Goal: Task Accomplishment & Management: Complete application form

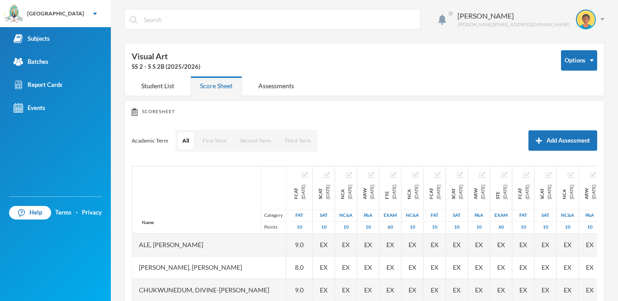
scroll to position [68, 5]
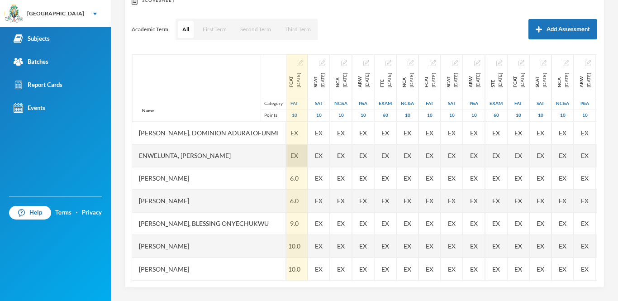
click at [298, 151] on span "EX" at bounding box center [294, 155] width 8 height 9
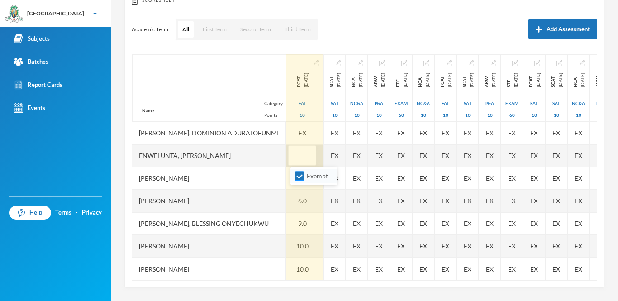
click at [301, 177] on input "Exempt" at bounding box center [299, 175] width 9 height 9
checkbox input "false"
click at [302, 153] on input "text" at bounding box center [302, 156] width 18 height 20
type input "8"
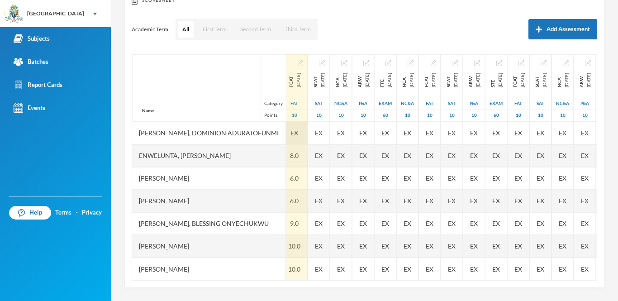
click at [298, 134] on span "EX" at bounding box center [294, 132] width 8 height 9
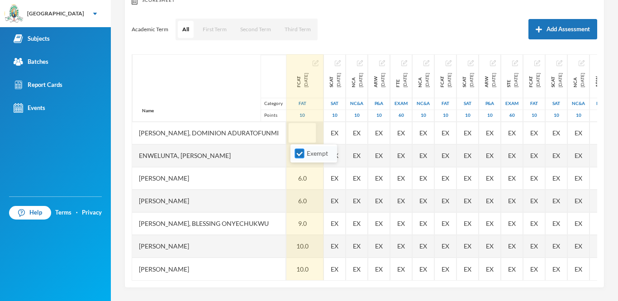
click at [300, 153] on input "Exempt" at bounding box center [299, 153] width 9 height 9
checkbox input "false"
click at [300, 133] on input "text" at bounding box center [302, 133] width 18 height 20
type input "9"
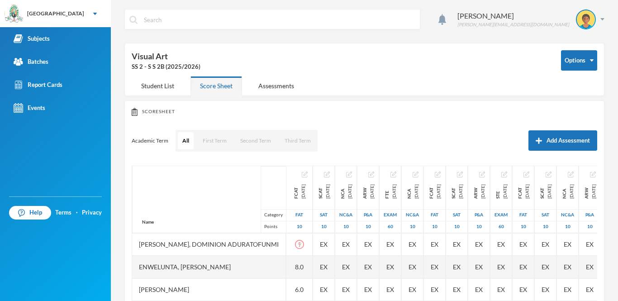
scroll to position [68, 0]
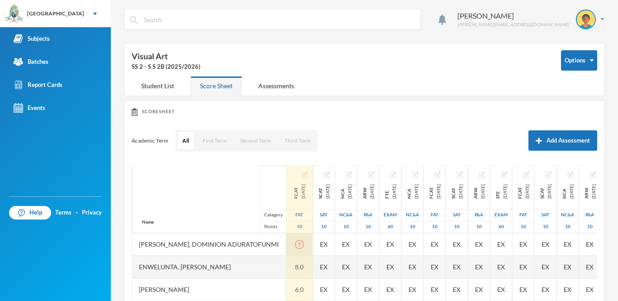
click at [304, 240] on icon "icon: exclamation-circle" at bounding box center [299, 244] width 9 height 9
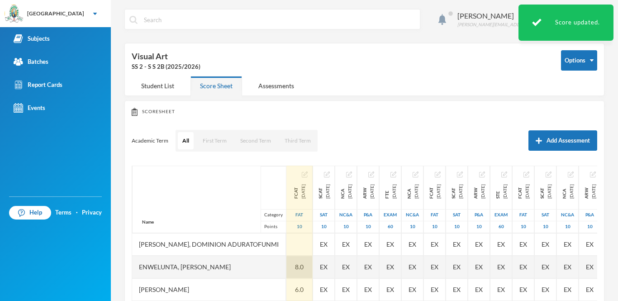
click at [305, 245] on div at bounding box center [299, 244] width 26 height 23
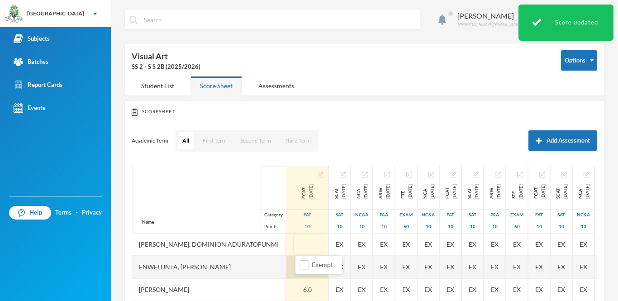
type input "9"
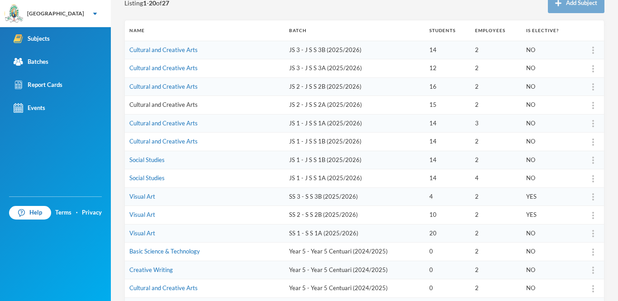
click at [179, 104] on link "Cultural and Creative Arts" at bounding box center [163, 104] width 68 height 7
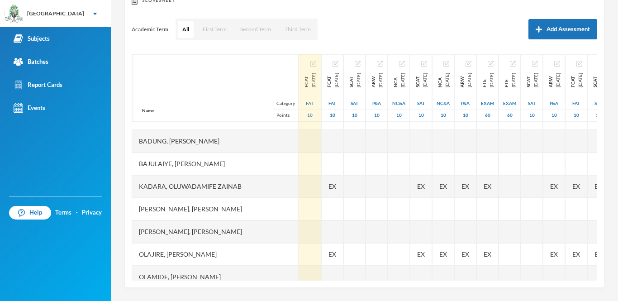
scroll to position [188, 0]
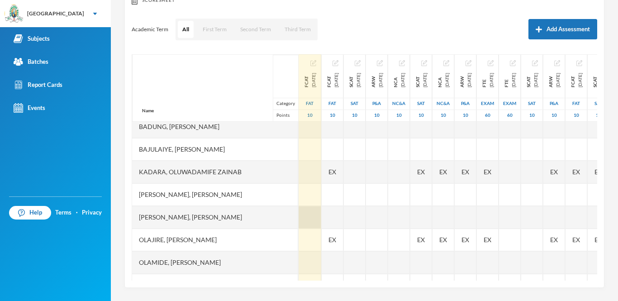
click at [298, 216] on div at bounding box center [309, 217] width 23 height 23
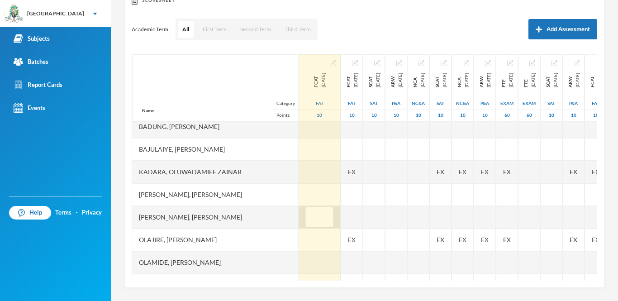
scroll to position [190, 0]
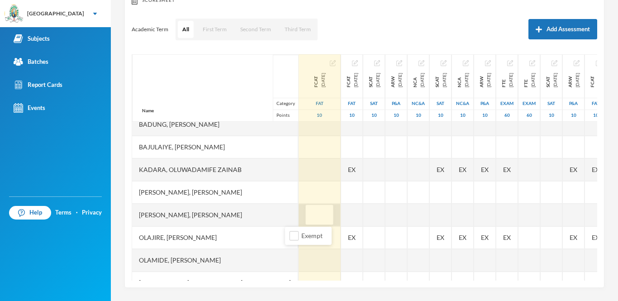
type input "glh25ps078"
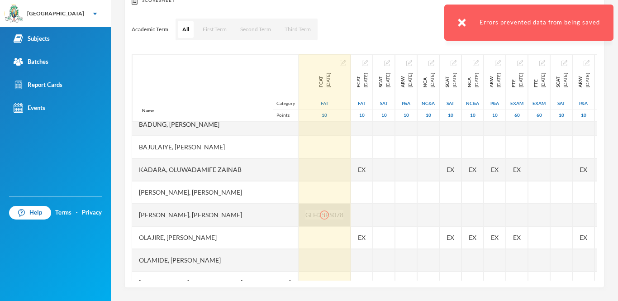
click at [305, 214] on div at bounding box center [324, 214] width 38 height 9
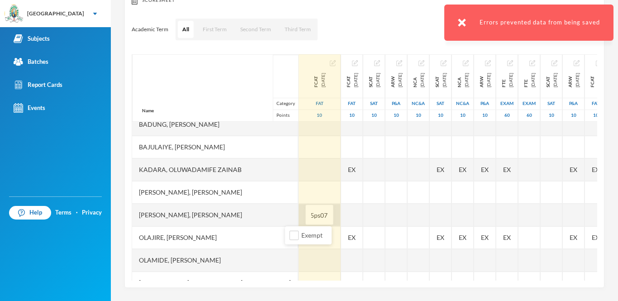
scroll to position [0, 13]
type input "g"
type input "8"
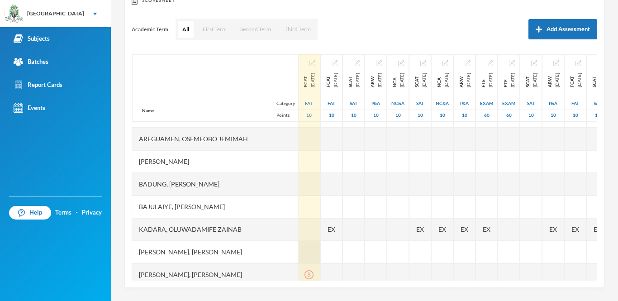
scroll to position [249, 1]
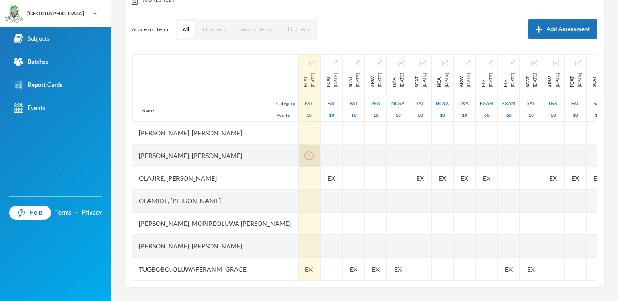
click at [298, 154] on div "8" at bounding box center [309, 155] width 23 height 23
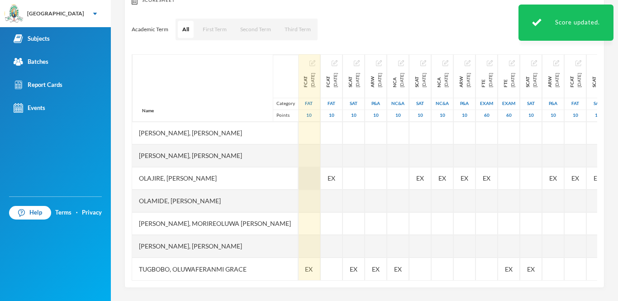
click at [298, 154] on div at bounding box center [309, 155] width 23 height 23
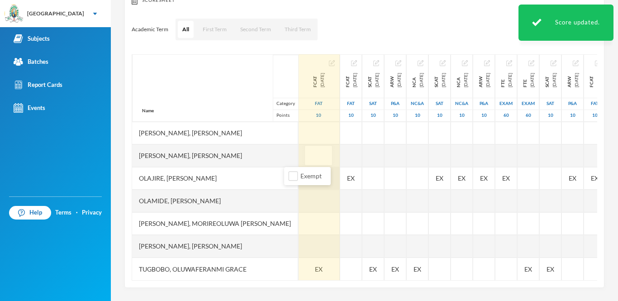
type input "9"
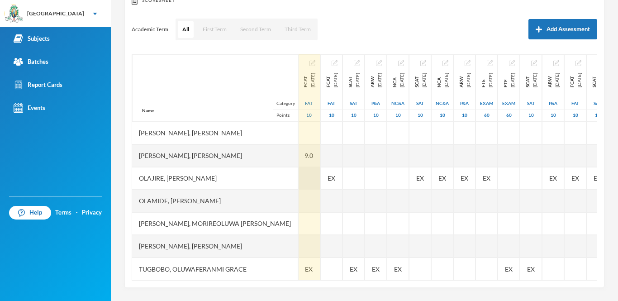
click at [298, 175] on div at bounding box center [309, 178] width 23 height 23
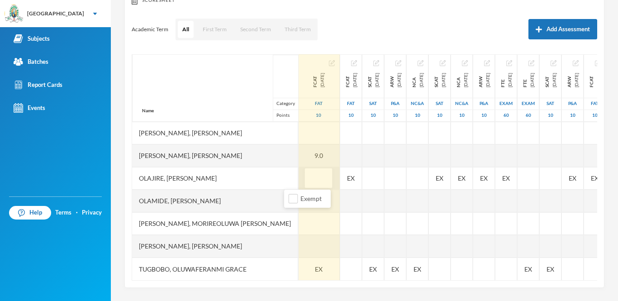
type input "5"
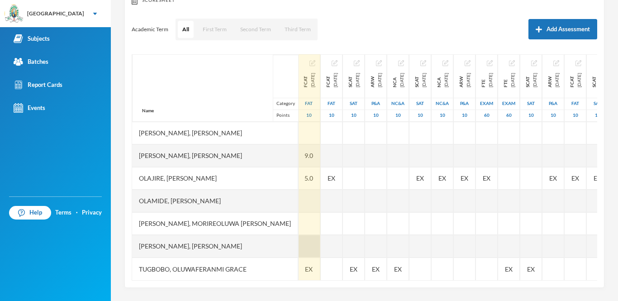
click at [298, 245] on div at bounding box center [309, 246] width 23 height 23
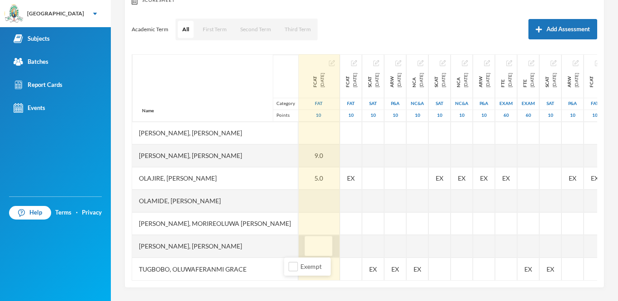
type input "4"
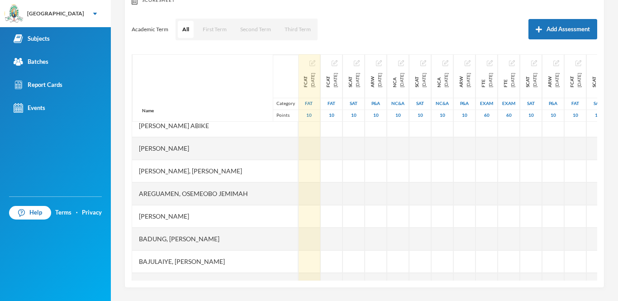
scroll to position [0, 1]
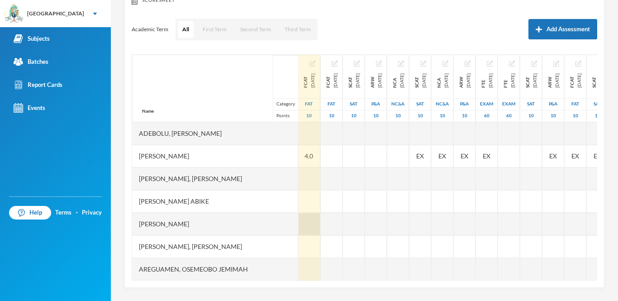
click at [298, 229] on div at bounding box center [309, 224] width 23 height 23
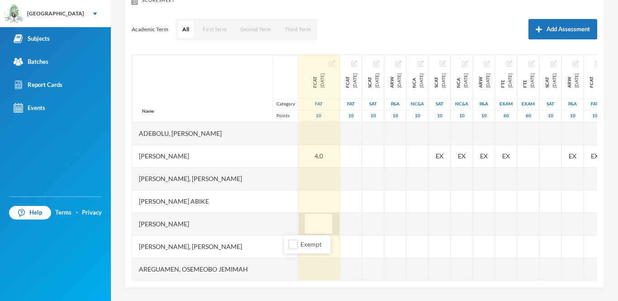
type input "glh25ps075"
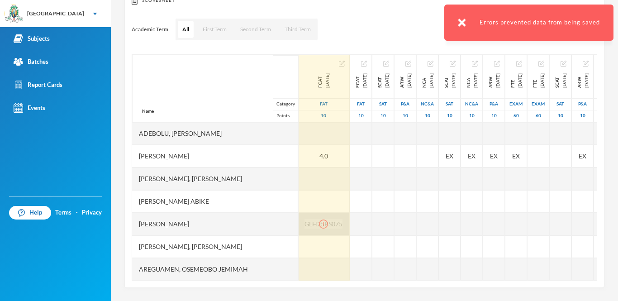
click at [319, 220] on icon "icon: exclamation-circle" at bounding box center [323, 223] width 9 height 9
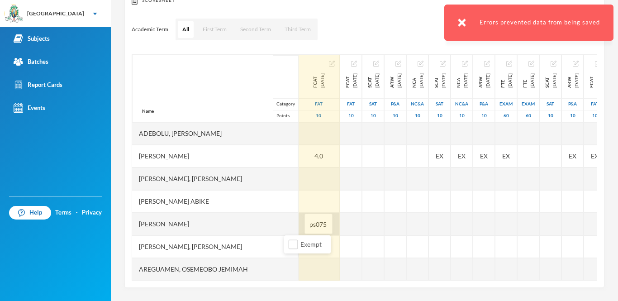
click at [309, 220] on input "glh25ps075" at bounding box center [318, 224] width 18 height 20
type input "5"
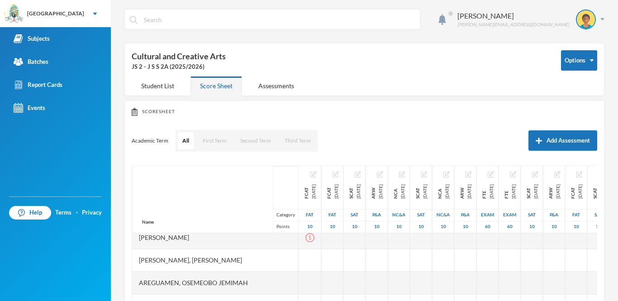
scroll to position [76, 0]
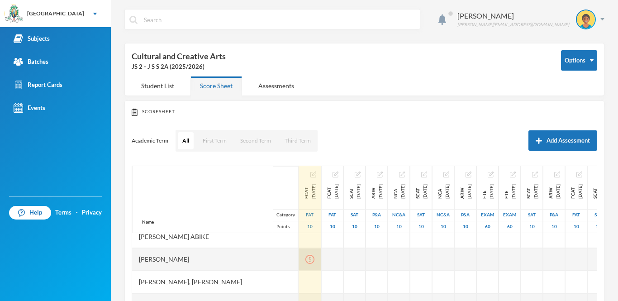
click at [299, 258] on div "5" at bounding box center [309, 259] width 23 height 23
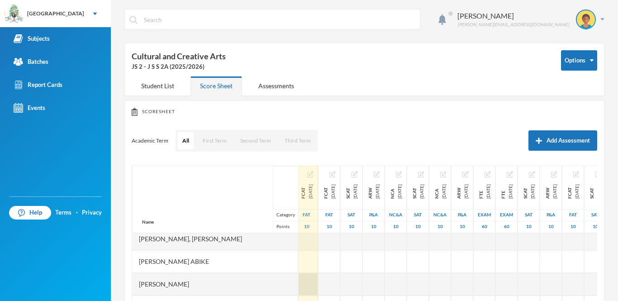
scroll to position [58, 4]
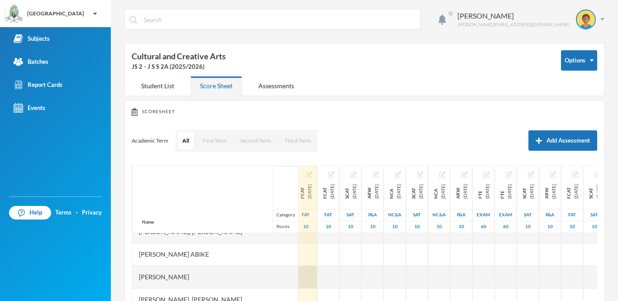
click at [294, 275] on div at bounding box center [305, 276] width 23 height 23
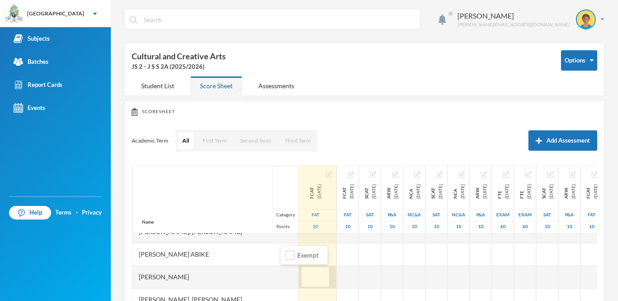
type input "5"
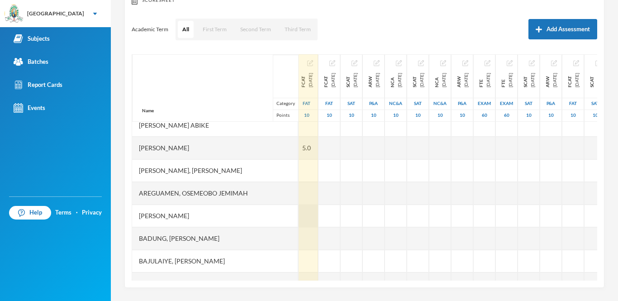
scroll to position [0, 4]
